Goal: Task Accomplishment & Management: Use online tool/utility

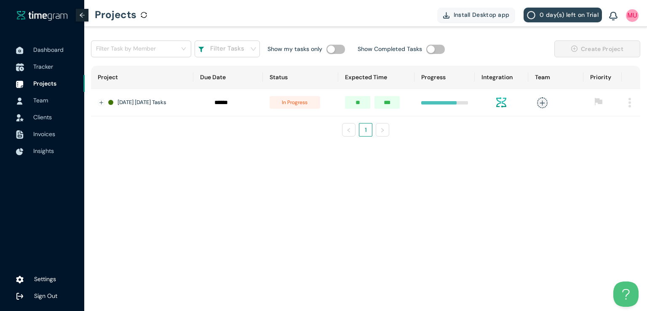
click at [49, 64] on span "Tracker" at bounding box center [43, 67] width 20 height 8
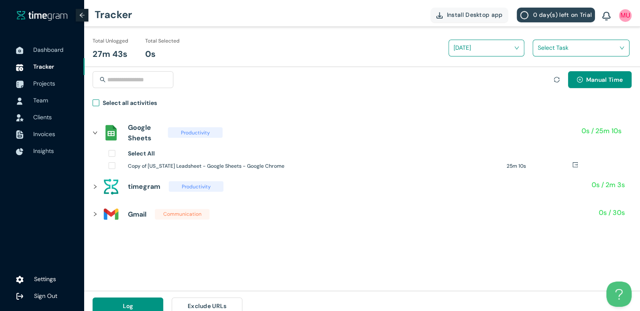
click at [99, 106] on label "Select all activities" at bounding box center [127, 104] width 68 height 12
click at [540, 43] on input "search" at bounding box center [578, 47] width 81 height 13
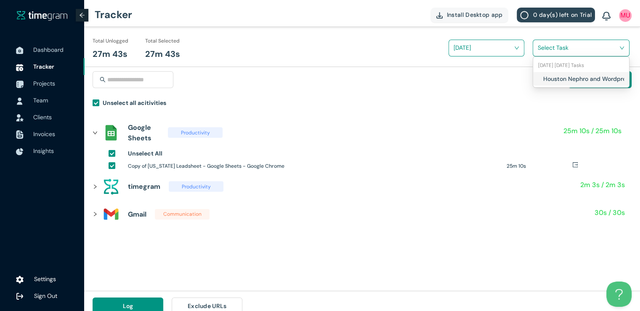
click at [540, 77] on div "Houston Nephro and Wordpress tasks" at bounding box center [581, 78] width 96 height 13
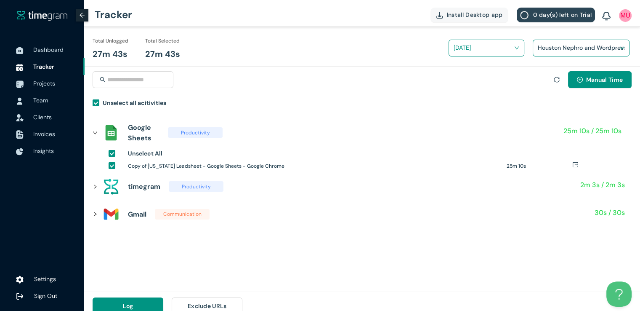
scroll to position [10, 0]
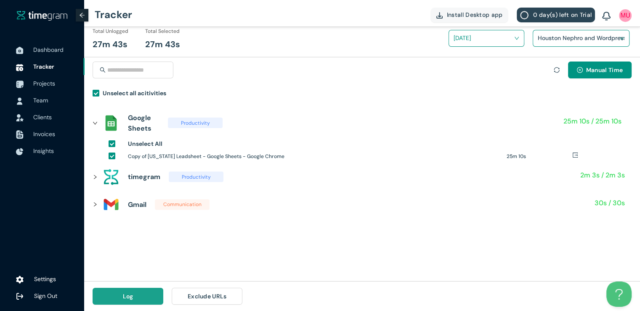
click at [121, 292] on button "Log" at bounding box center [128, 295] width 71 height 17
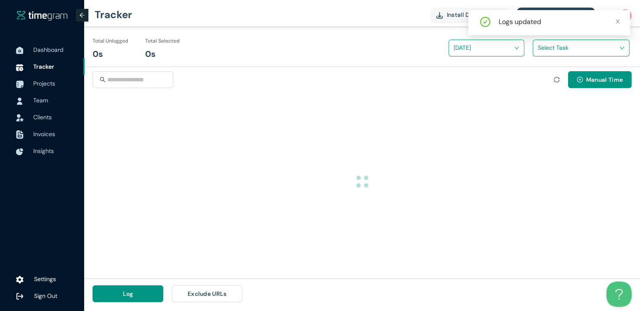
scroll to position [0, 0]
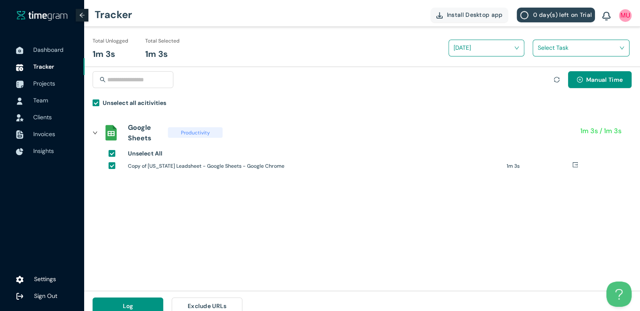
click at [554, 47] on input "search" at bounding box center [578, 47] width 81 height 13
click at [542, 76] on div "Houston Nephro and Wordpress tasks" at bounding box center [581, 78] width 96 height 13
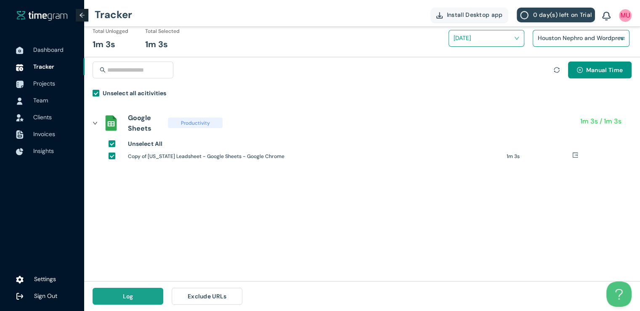
click at [145, 297] on button "Log" at bounding box center [128, 295] width 71 height 17
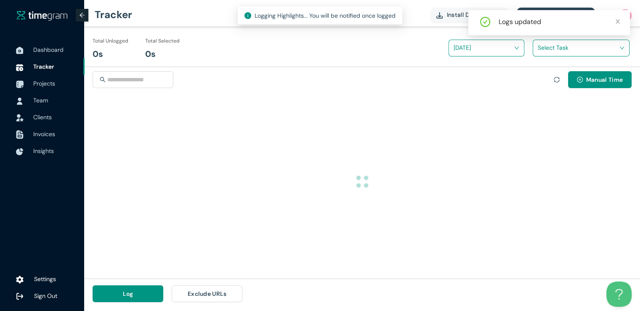
scroll to position [0, 0]
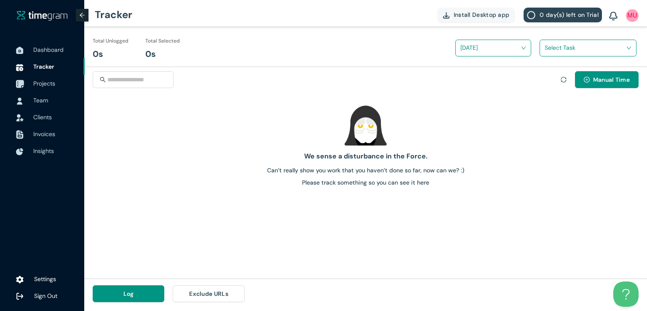
click at [50, 81] on span "Projects" at bounding box center [44, 84] width 22 height 8
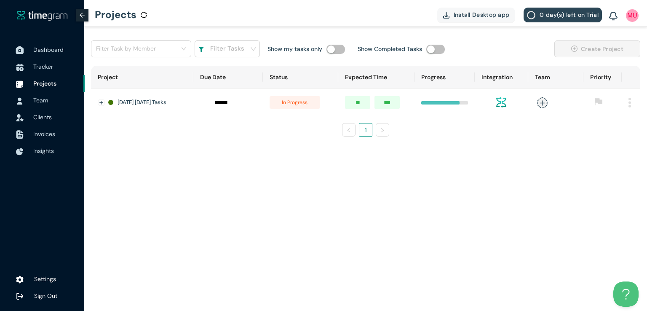
click at [47, 54] on span "Dashboard" at bounding box center [55, 49] width 45 height 17
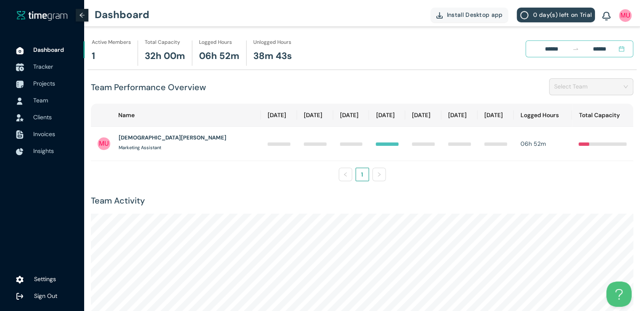
click at [48, 64] on span "Tracker" at bounding box center [43, 67] width 20 height 8
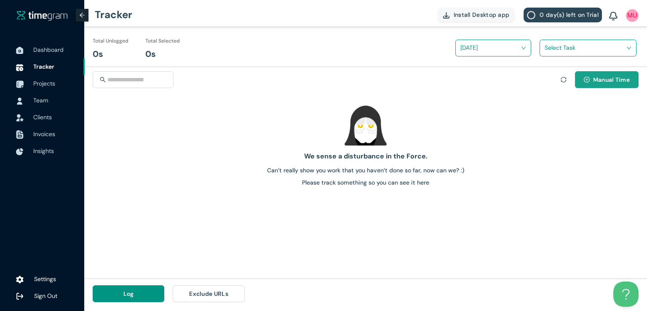
click at [598, 81] on span "Manual Time" at bounding box center [611, 79] width 37 height 9
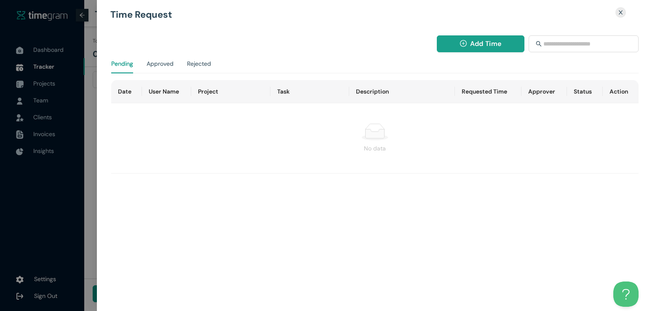
click at [476, 47] on span "Add Time" at bounding box center [485, 43] width 31 height 11
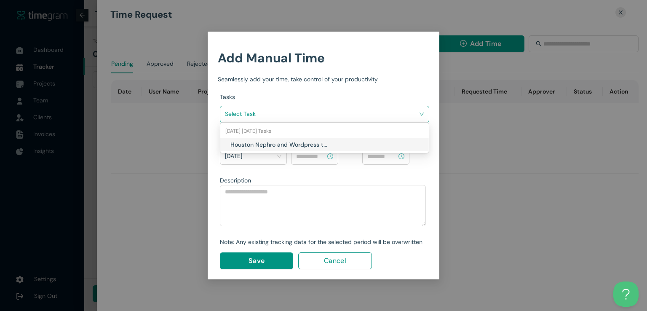
click at [396, 111] on input "search" at bounding box center [321, 113] width 193 height 13
click at [327, 146] on h1 "Houston Nephro and Wordpress tasks" at bounding box center [279, 144] width 99 height 9
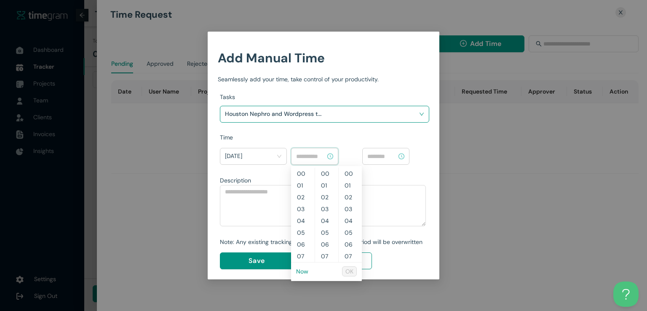
click at [315, 152] on input at bounding box center [310, 156] width 29 height 9
click at [303, 274] on link "Now" at bounding box center [302, 271] width 12 height 8
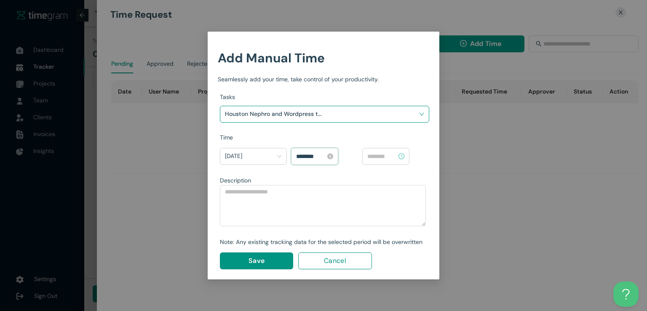
click at [309, 155] on input "********" at bounding box center [310, 156] width 29 height 9
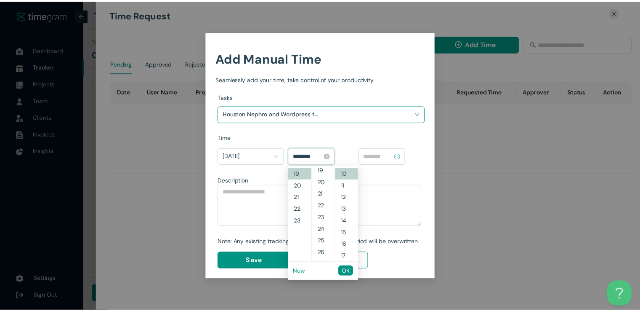
scroll to position [118, 0]
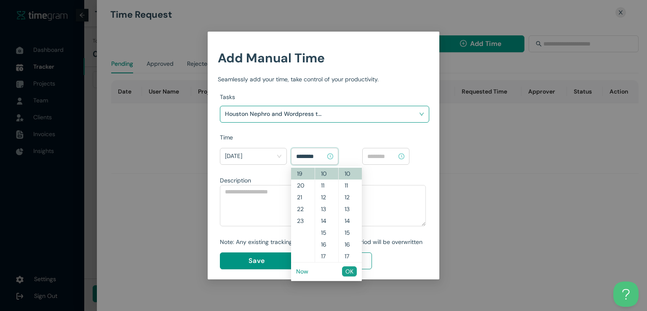
click at [350, 271] on span "OK" at bounding box center [349, 270] width 8 height 9
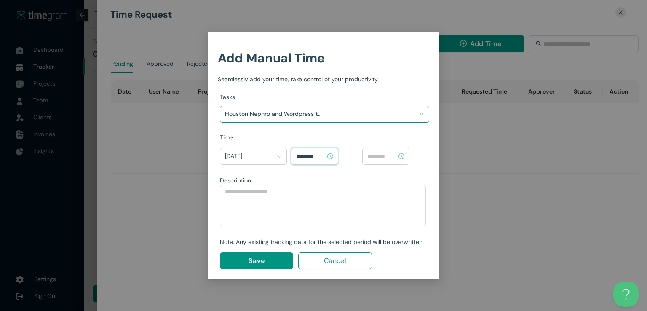
type input "********"
click at [380, 158] on input at bounding box center [381, 156] width 29 height 9
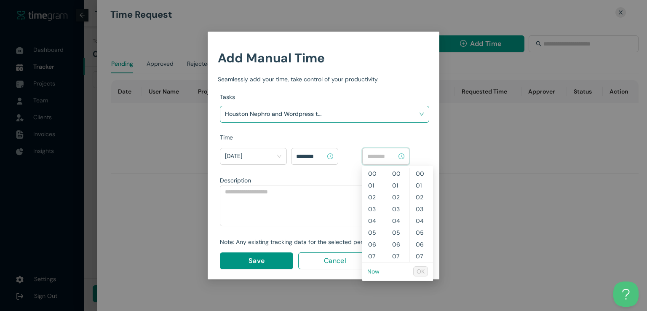
click at [373, 273] on link "Now" at bounding box center [373, 271] width 12 height 8
type input "********"
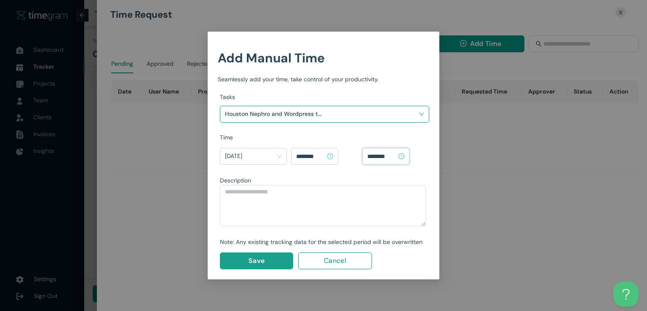
click at [264, 263] on button "Save" at bounding box center [256, 260] width 73 height 17
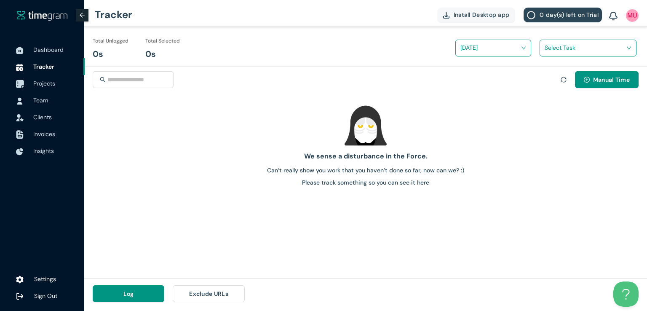
click at [44, 84] on span "Projects" at bounding box center [44, 84] width 22 height 8
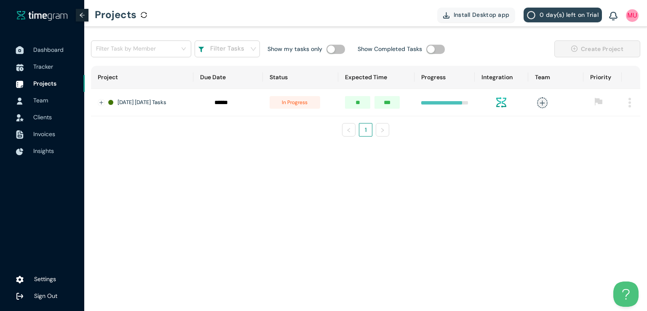
click at [55, 49] on span "Dashboard" at bounding box center [48, 50] width 30 height 8
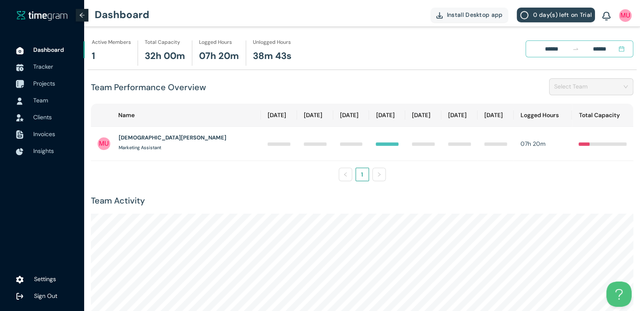
click at [43, 85] on span "Projects" at bounding box center [44, 84] width 22 height 8
